Goal: Transaction & Acquisition: Purchase product/service

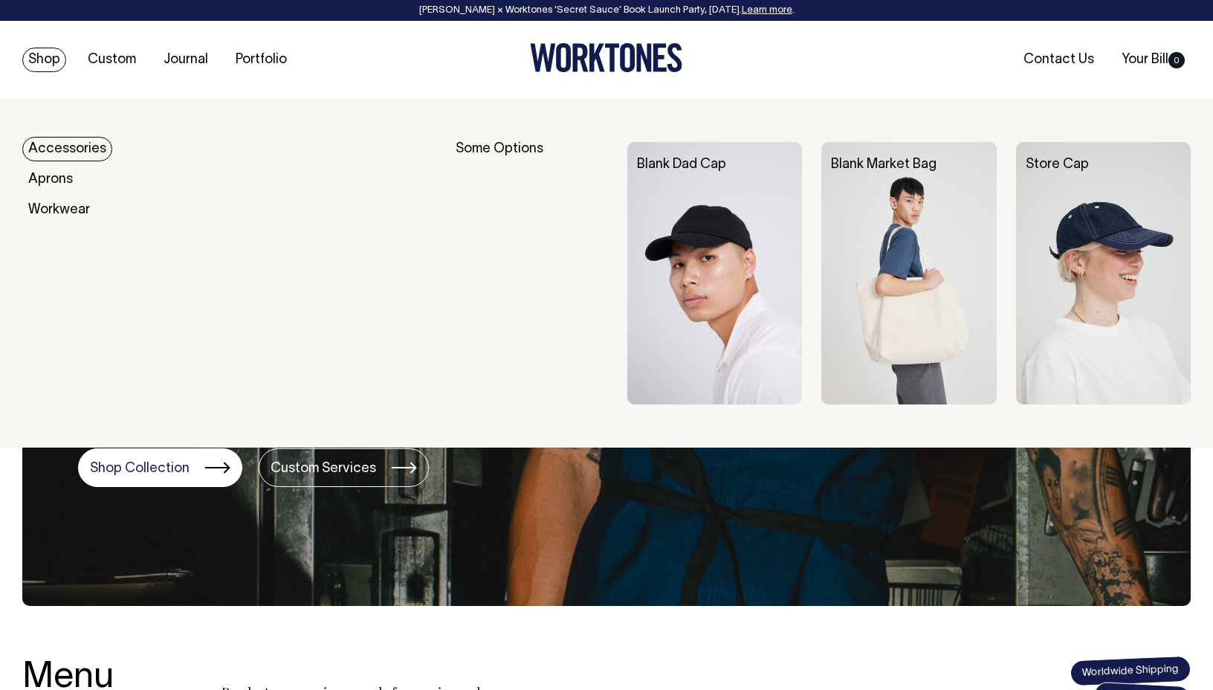
click at [38, 60] on link "Shop" at bounding box center [44, 60] width 44 height 25
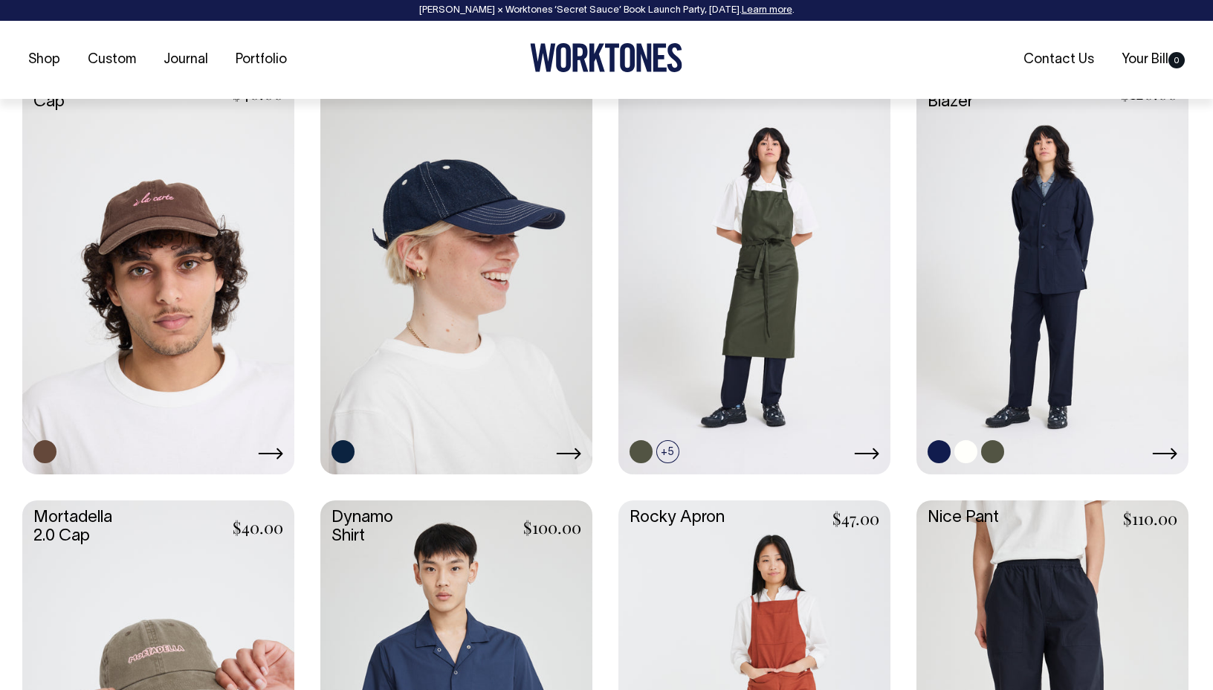
scroll to position [1108, 0]
click at [1043, 198] on link at bounding box center [1052, 267] width 272 height 405
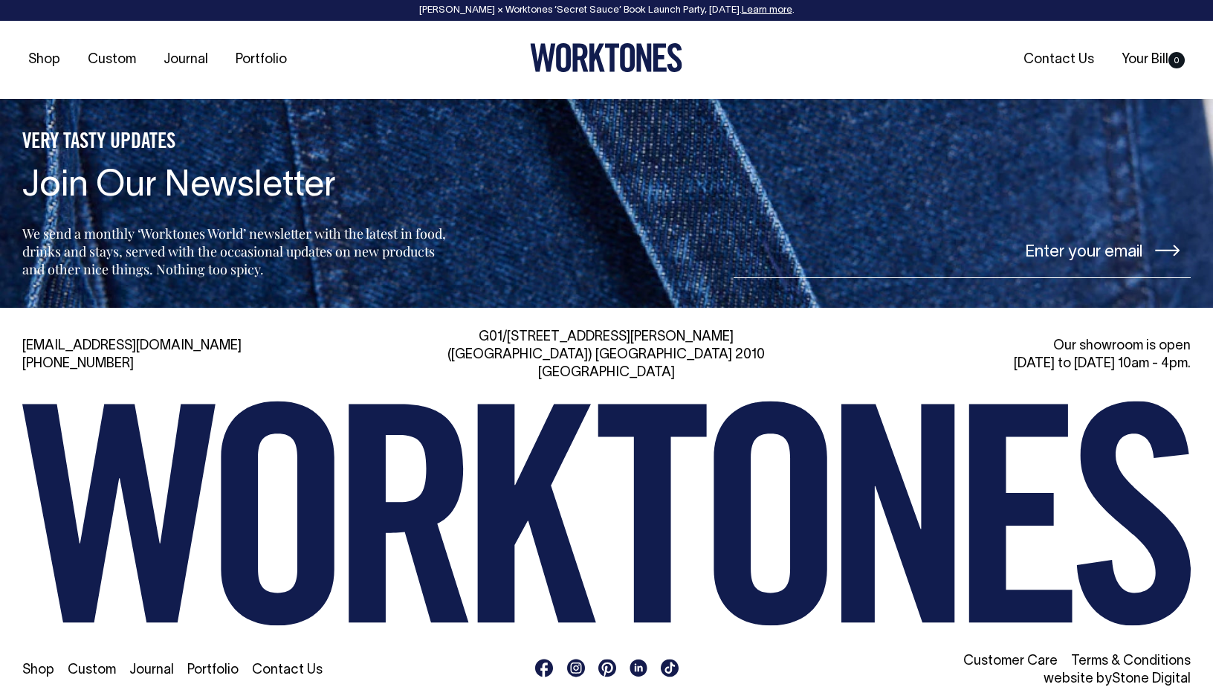
scroll to position [3388, 0]
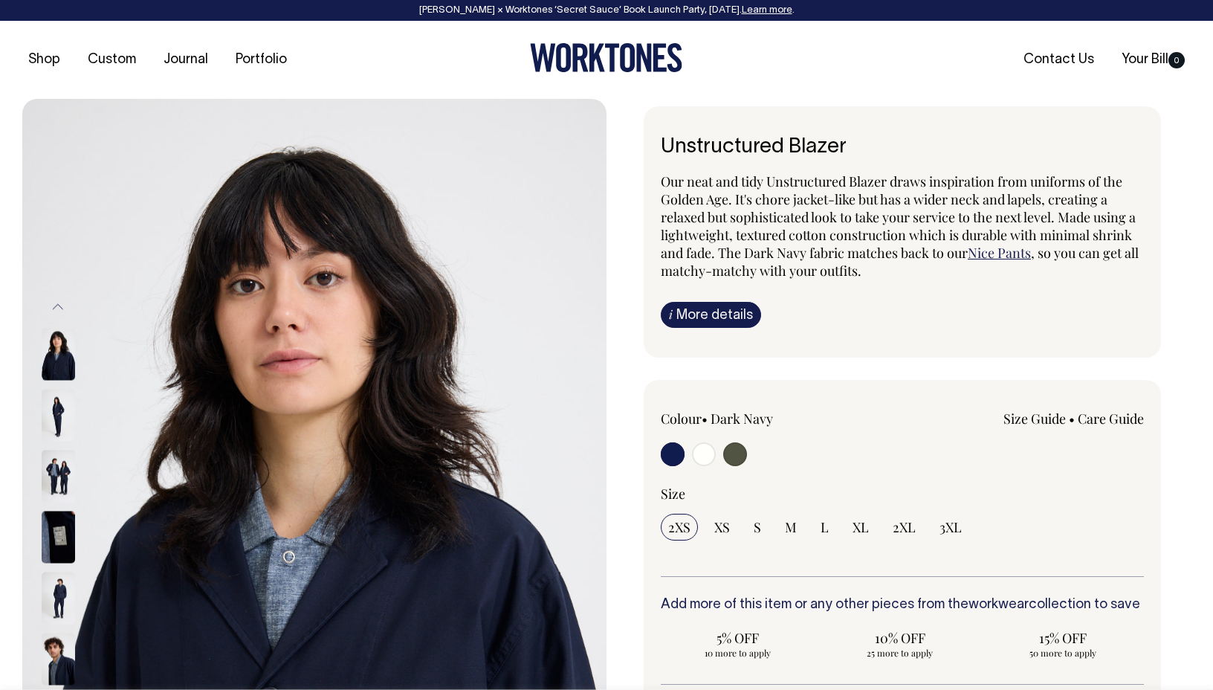
click at [440, 460] on img at bounding box center [314, 537] width 584 height 876
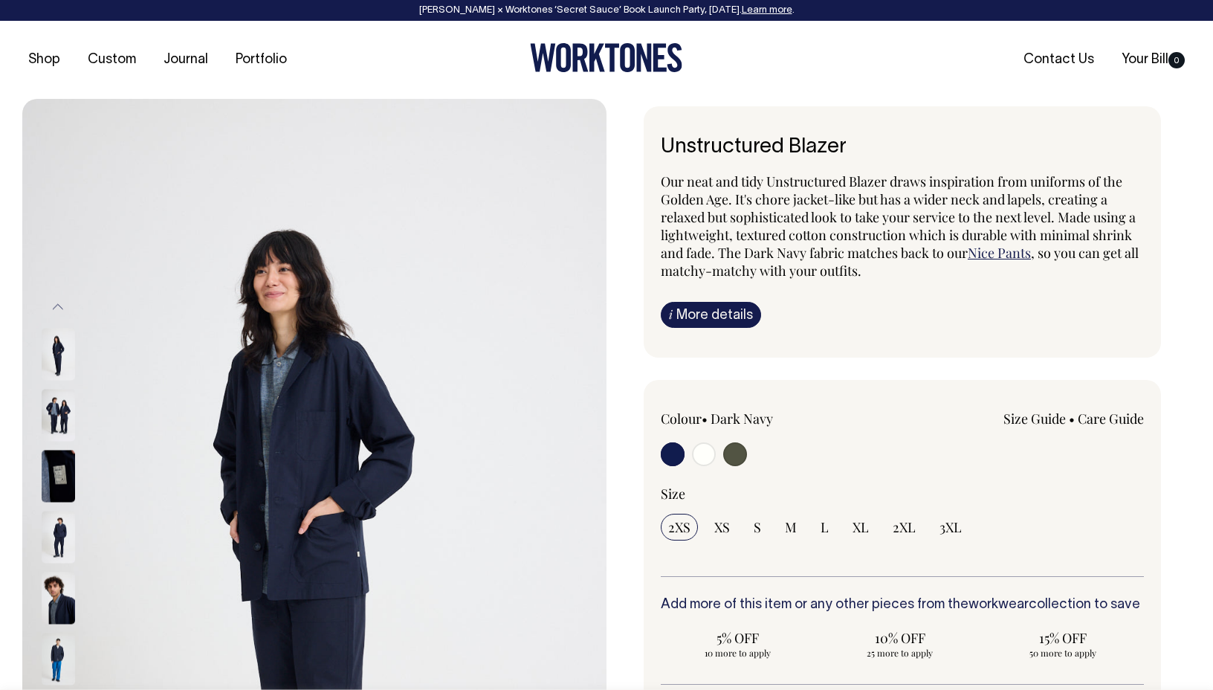
click at [739, 458] on input "radio" at bounding box center [735, 454] width 24 height 24
radio input "true"
select select "Olive"
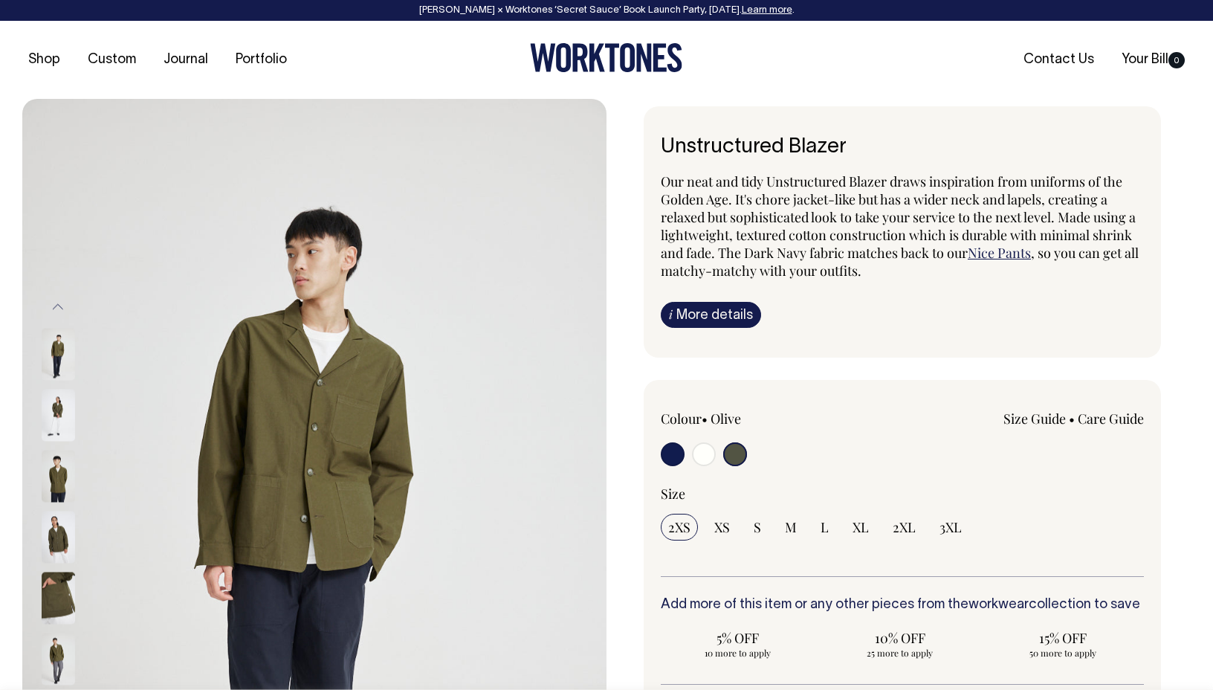
click at [705, 457] on input "radio" at bounding box center [704, 454] width 24 height 24
radio input "true"
radio input "false"
radio input "true"
select select "Off-White"
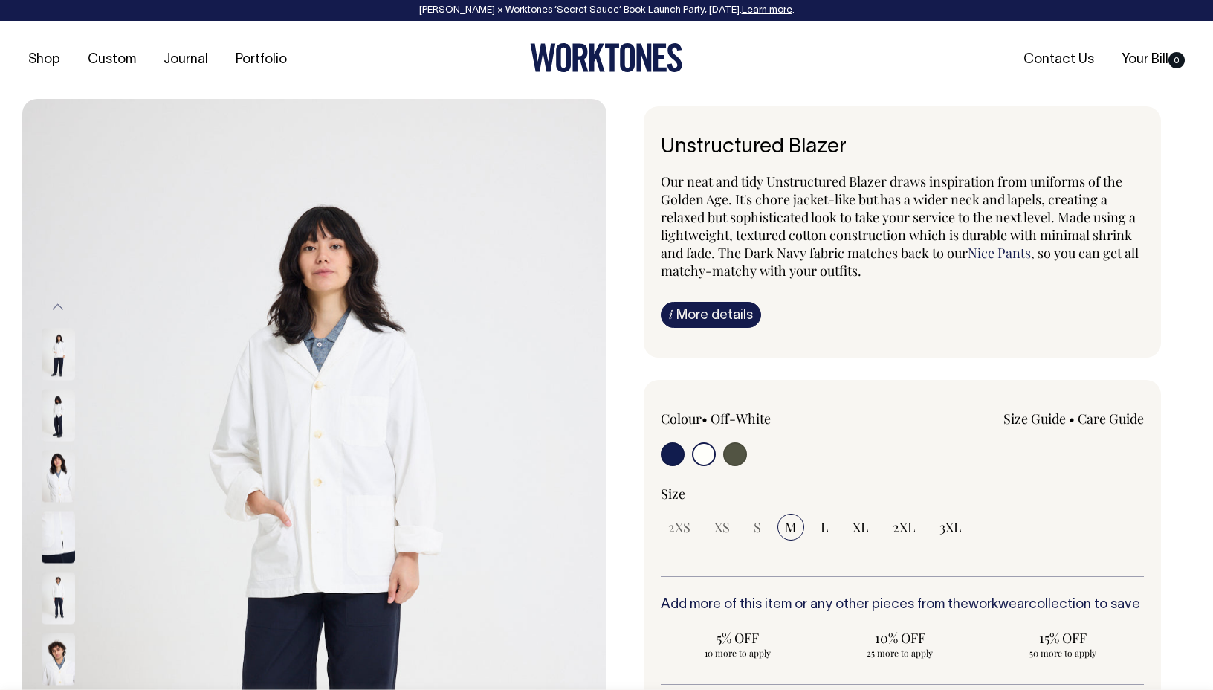
click at [664, 456] on input "radio" at bounding box center [673, 454] width 24 height 24
radio input "true"
select select "Dark Navy"
